Goal: Information Seeking & Learning: Learn about a topic

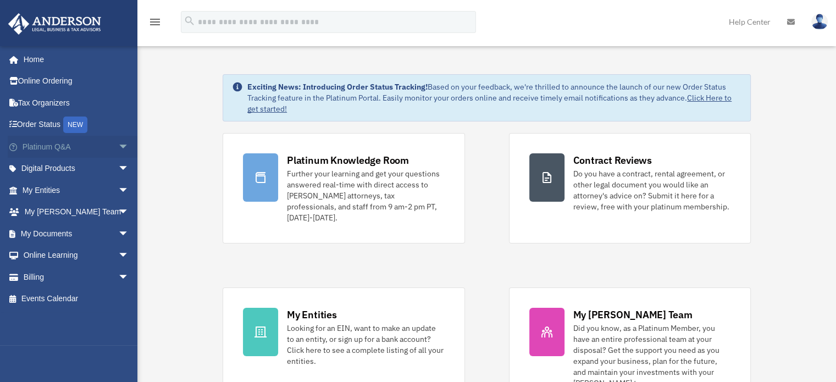
click at [65, 142] on link "Platinum Q&A arrow_drop_down" at bounding box center [77, 147] width 138 height 22
click at [118, 148] on span "arrow_drop_down" at bounding box center [129, 147] width 22 height 23
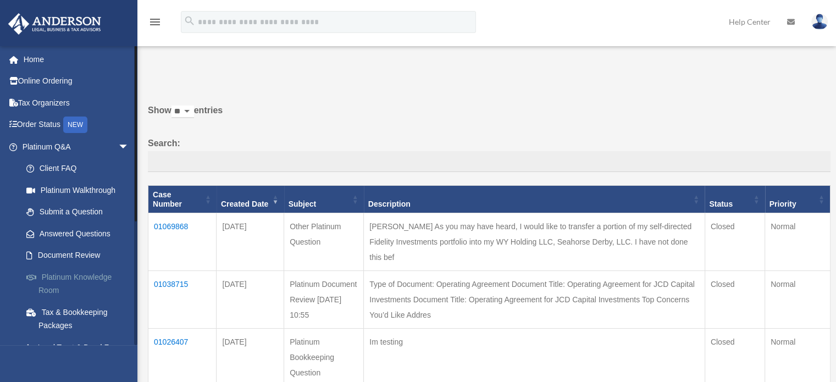
click at [81, 273] on link "Platinum Knowledge Room" at bounding box center [80, 283] width 130 height 35
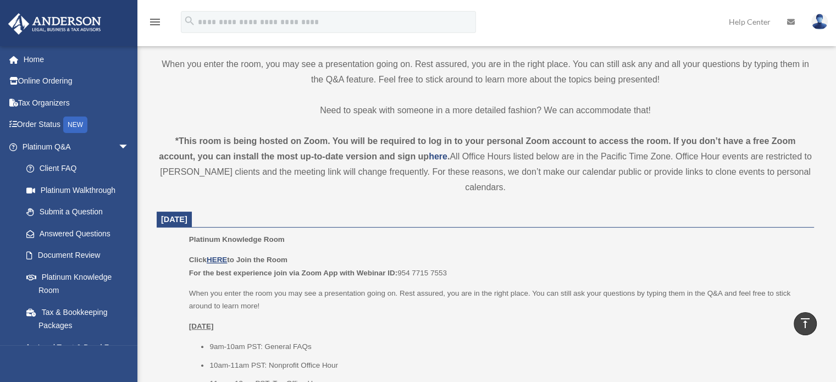
scroll to position [330, 0]
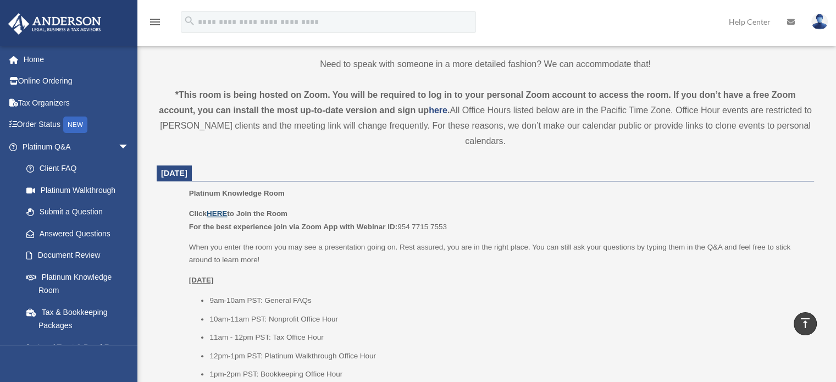
click at [218, 209] on u "HERE" at bounding box center [217, 213] width 20 height 8
